Goal: Navigation & Orientation: Find specific page/section

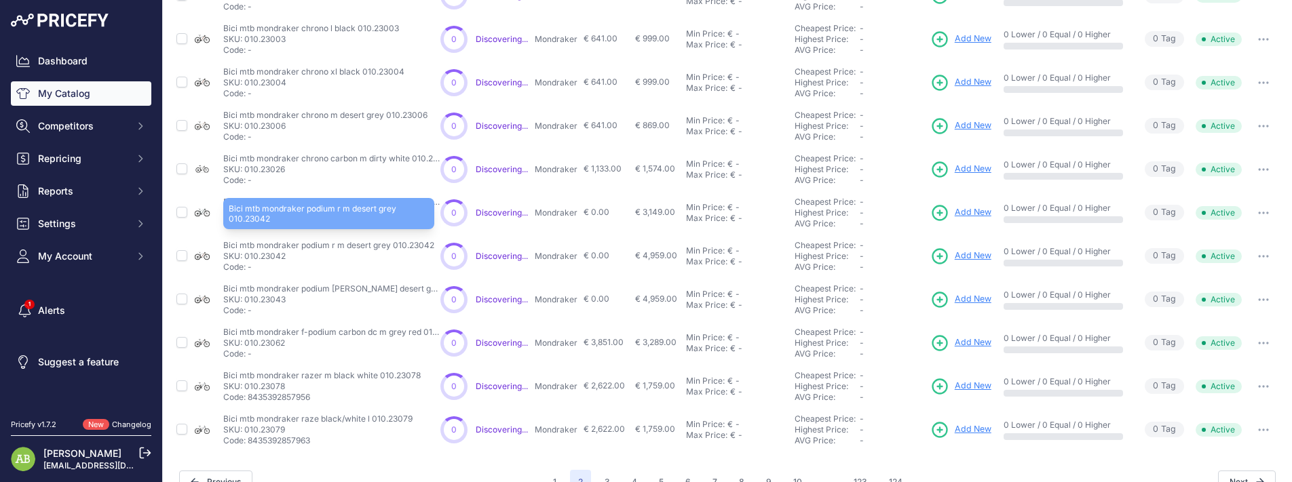
scroll to position [433, 0]
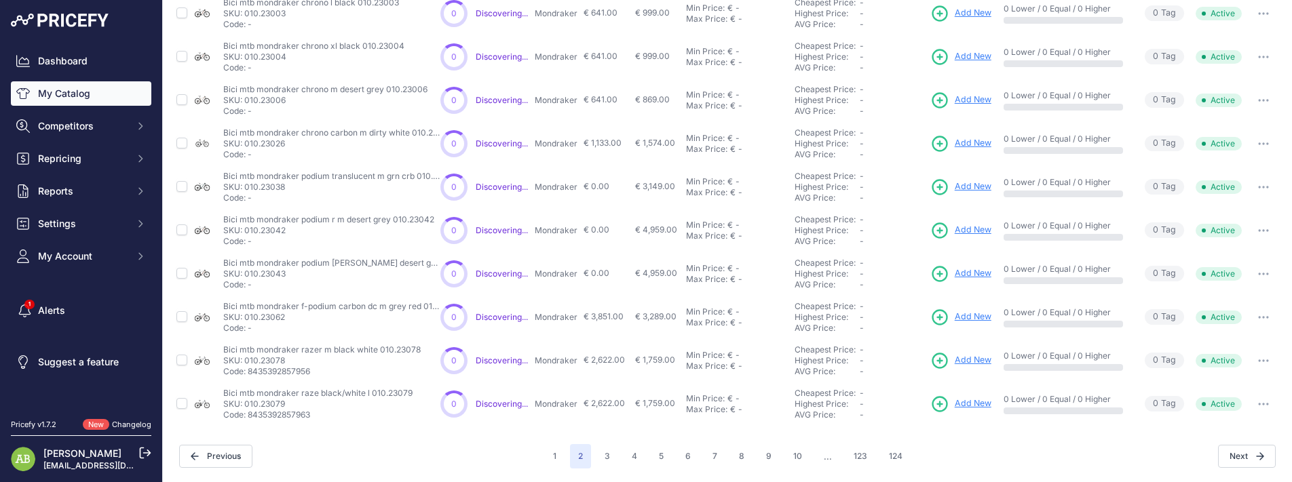
click at [52, 91] on link "My Catalog" at bounding box center [81, 93] width 140 height 24
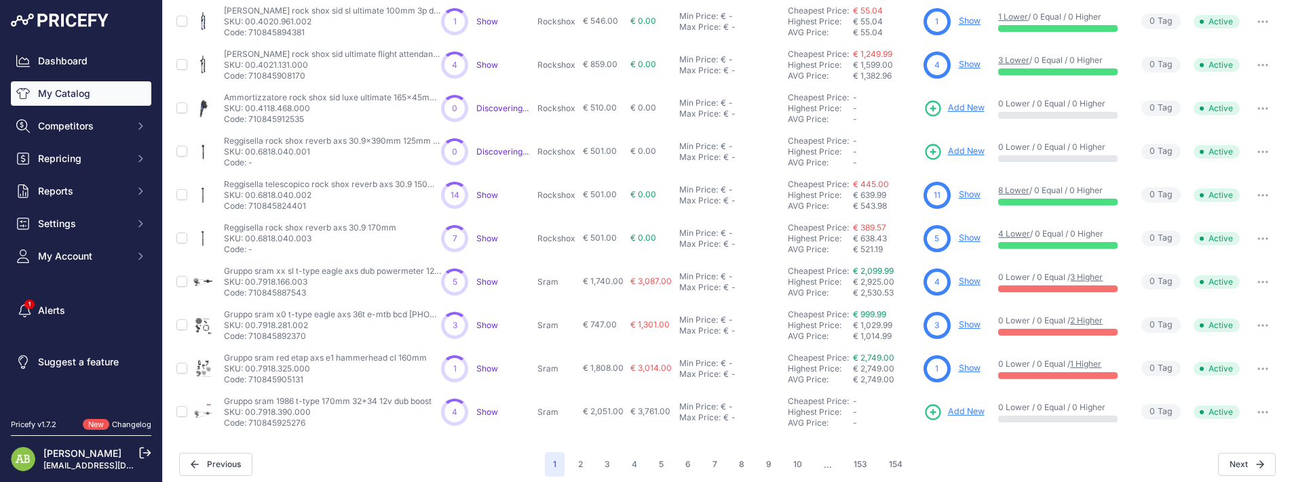
scroll to position [369, 0]
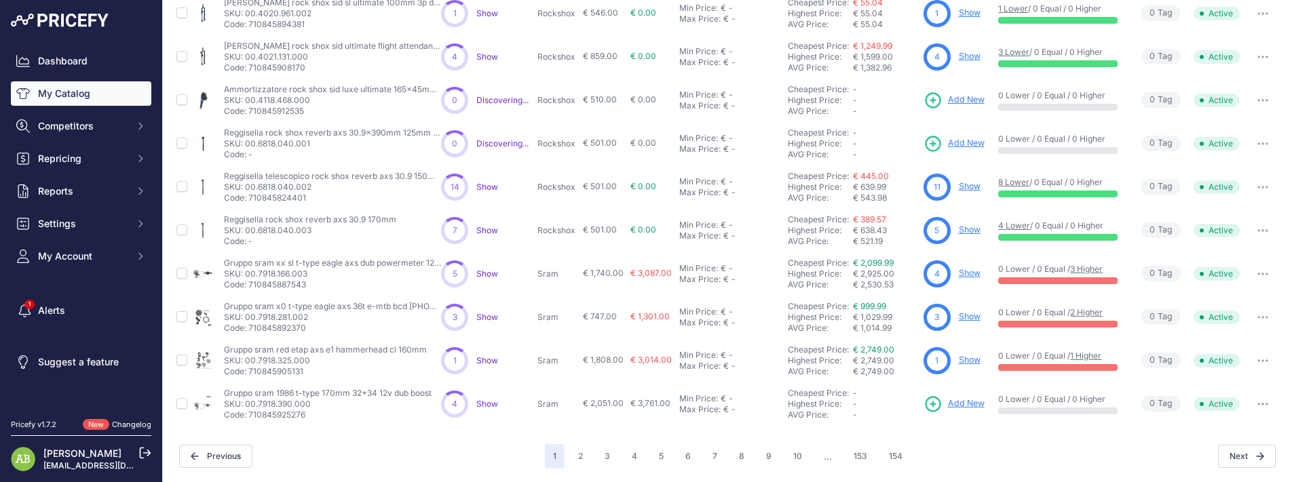
drag, startPoint x: 782, startPoint y: 189, endPoint x: 866, endPoint y: 186, distance: 84.8
click at [866, 186] on td "Cheapest Price: Click here to see from which matched product this price comes f…" at bounding box center [853, 187] width 136 height 43
click at [575, 464] on button "2" at bounding box center [580, 456] width 21 height 24
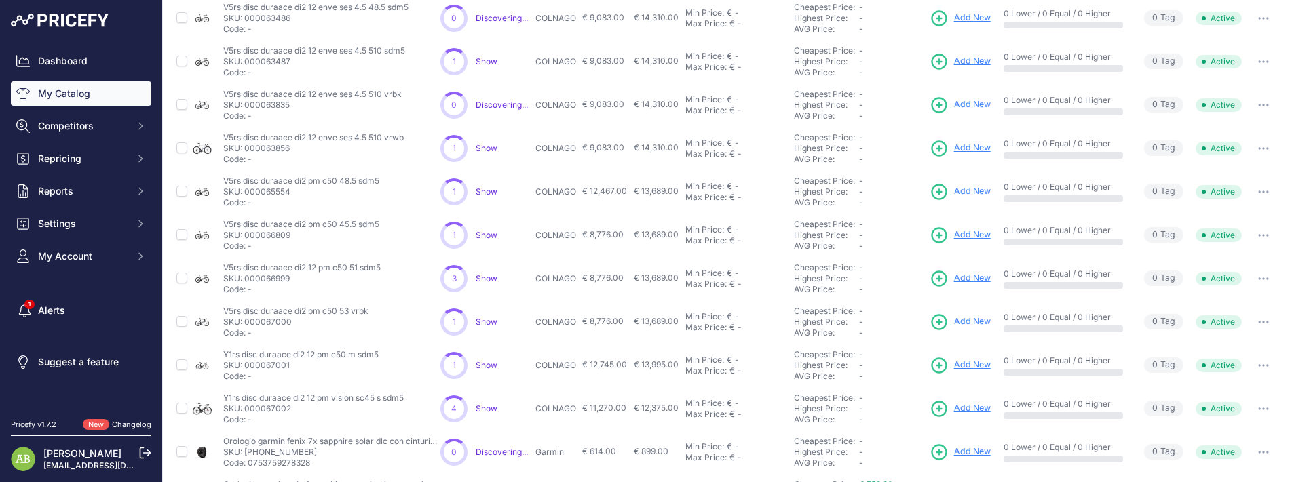
scroll to position [369, 0]
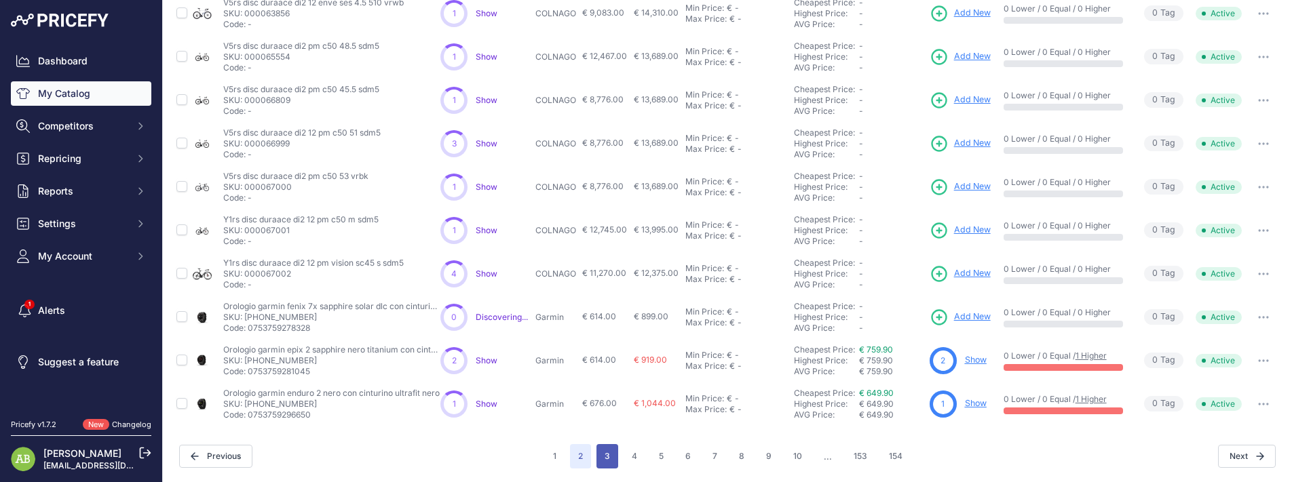
click at [606, 455] on button "3" at bounding box center [607, 456] width 22 height 24
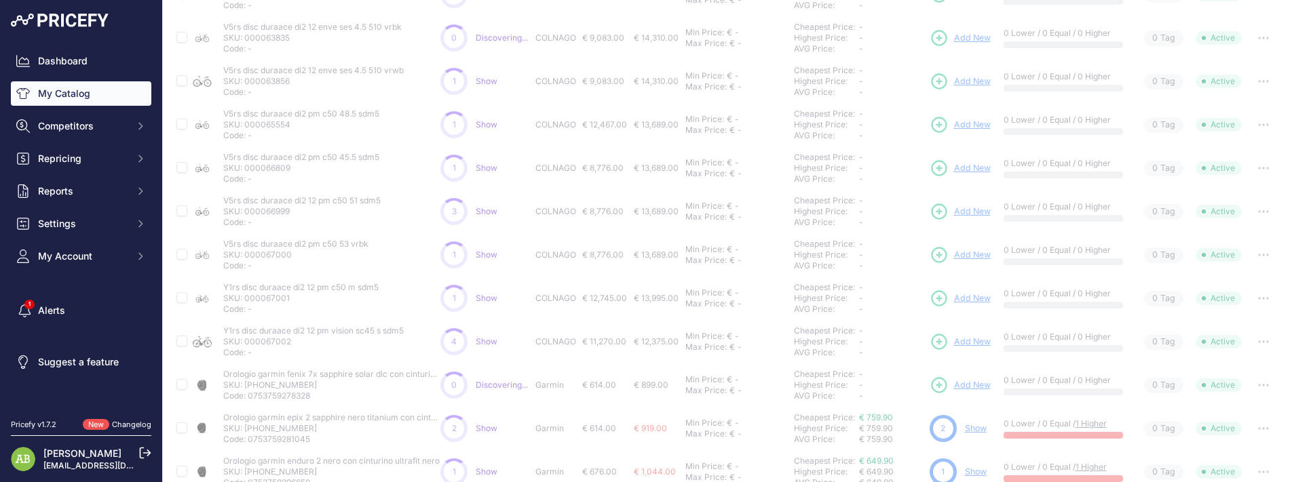
scroll to position [77, 0]
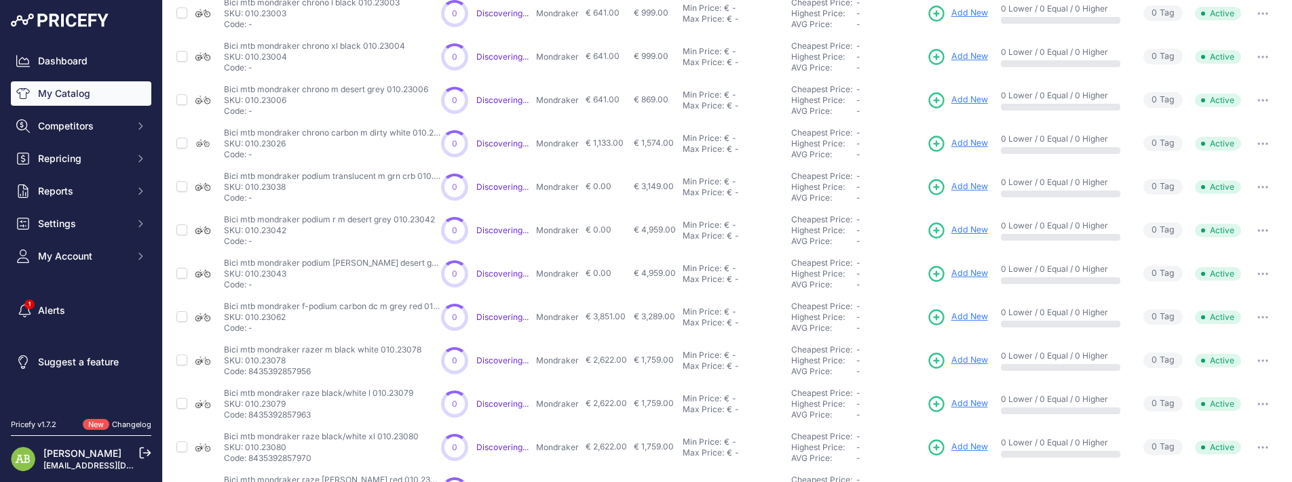
scroll to position [369, 0]
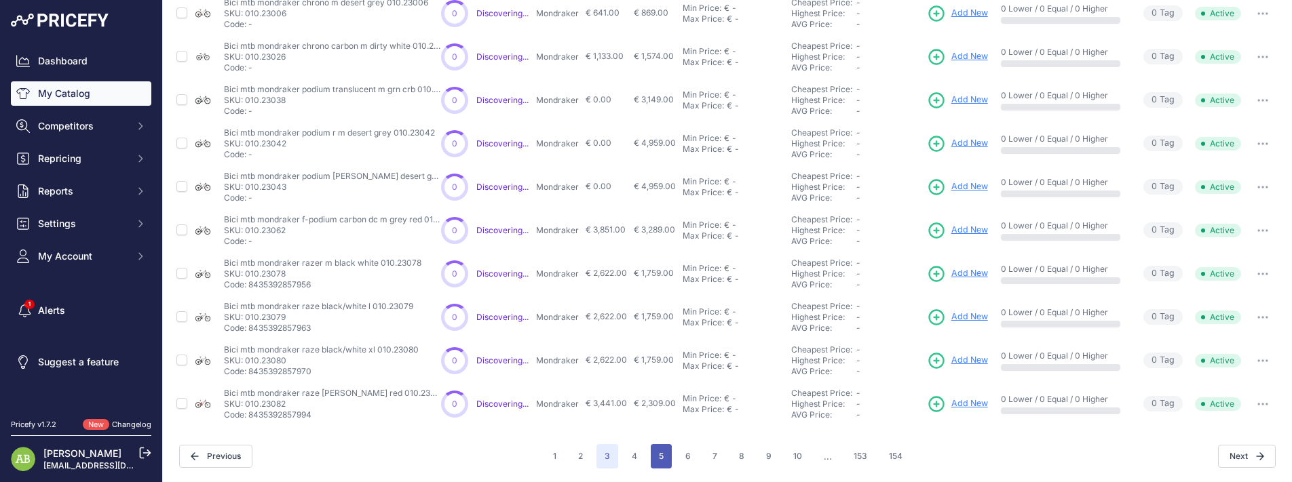
click at [665, 460] on button "5" at bounding box center [661, 456] width 21 height 24
